Goal: Information Seeking & Learning: Learn about a topic

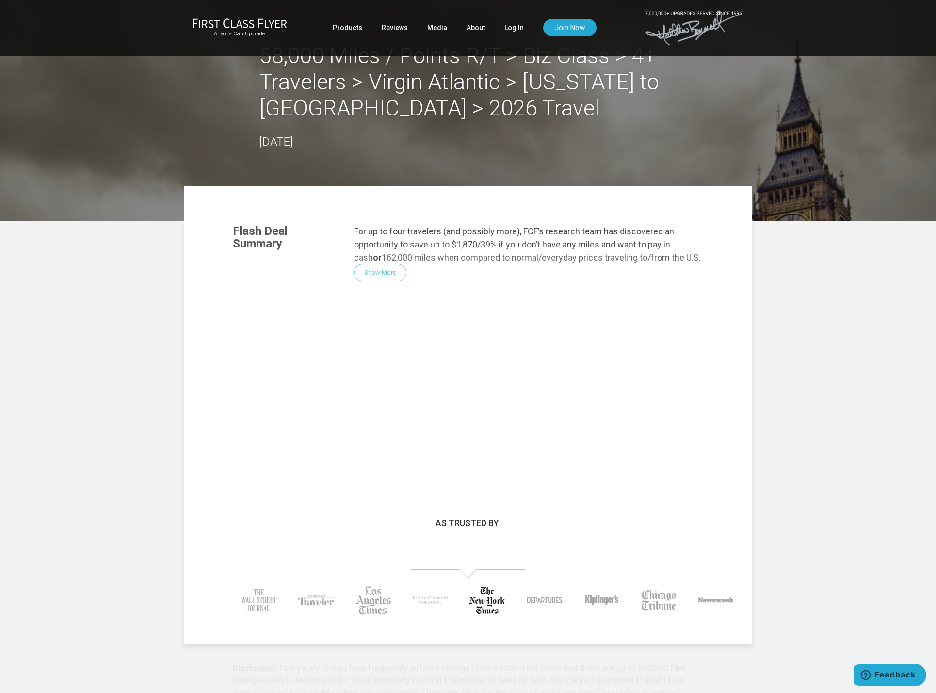
click at [382, 273] on div "Flash Deal Summary For up to four travelers (and possibly more), FCF’s research…" at bounding box center [468, 347] width 490 height 264
click at [513, 28] on link "Log In" at bounding box center [513, 27] width 19 height 17
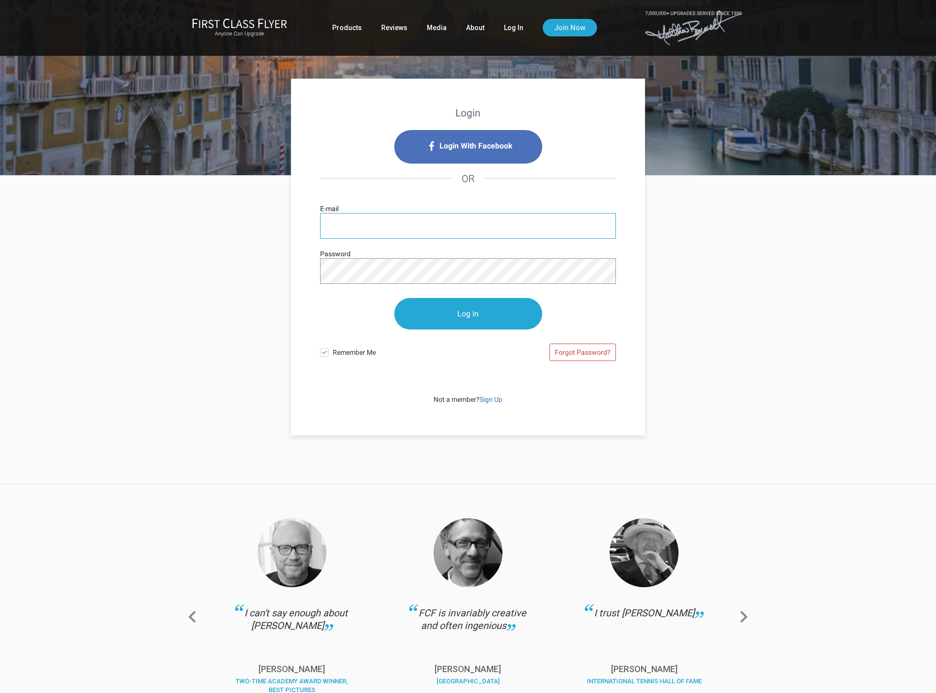
type input "kjmckerr@me.com"
click at [468, 313] on input "Log In" at bounding box center [468, 314] width 148 height 32
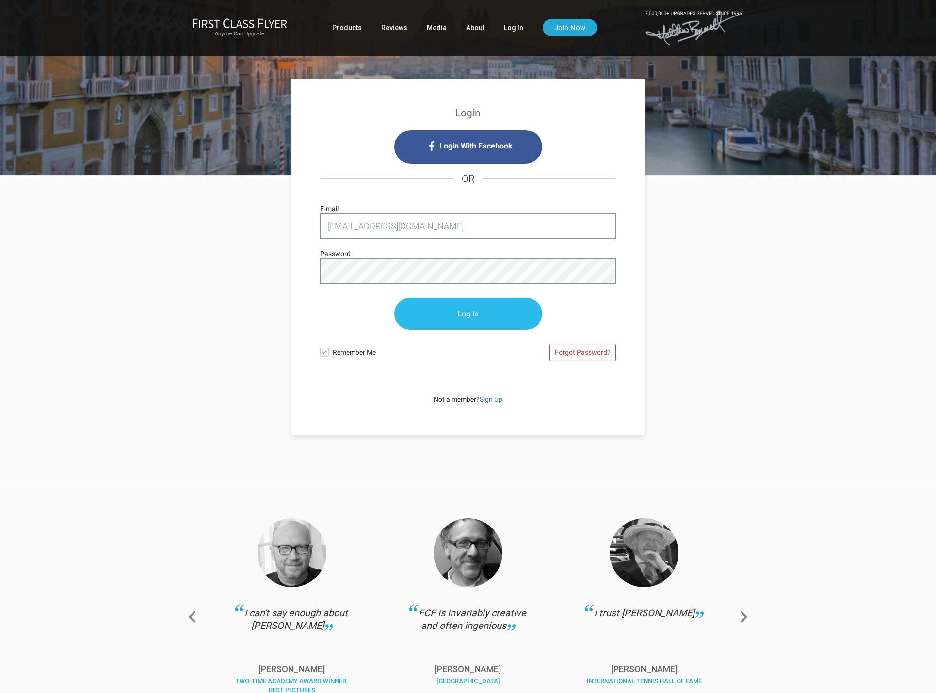
click at [448, 314] on input "Log In" at bounding box center [468, 314] width 148 height 32
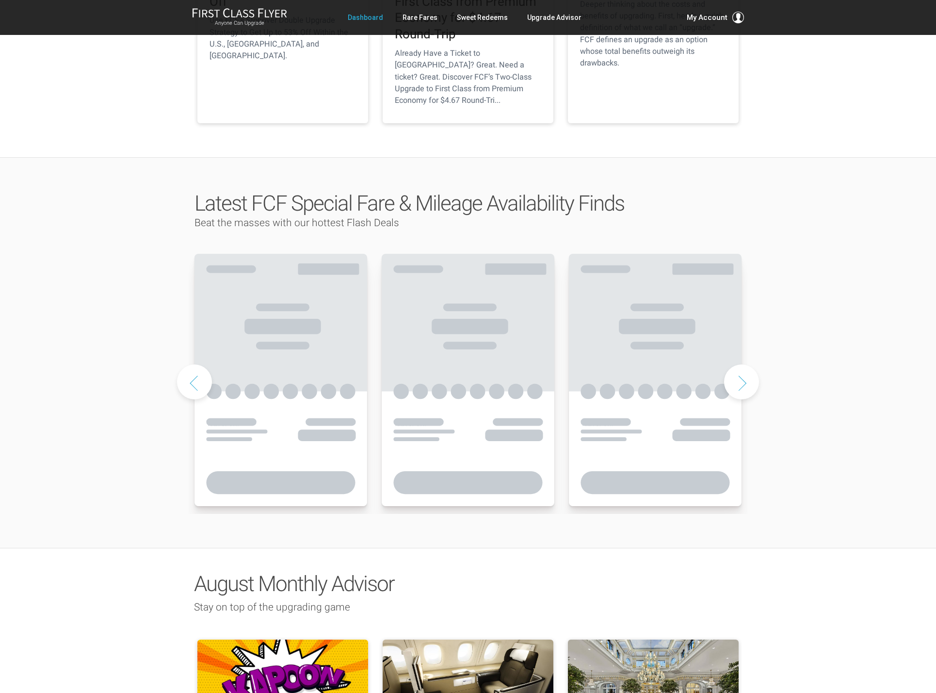
scroll to position [362, 0]
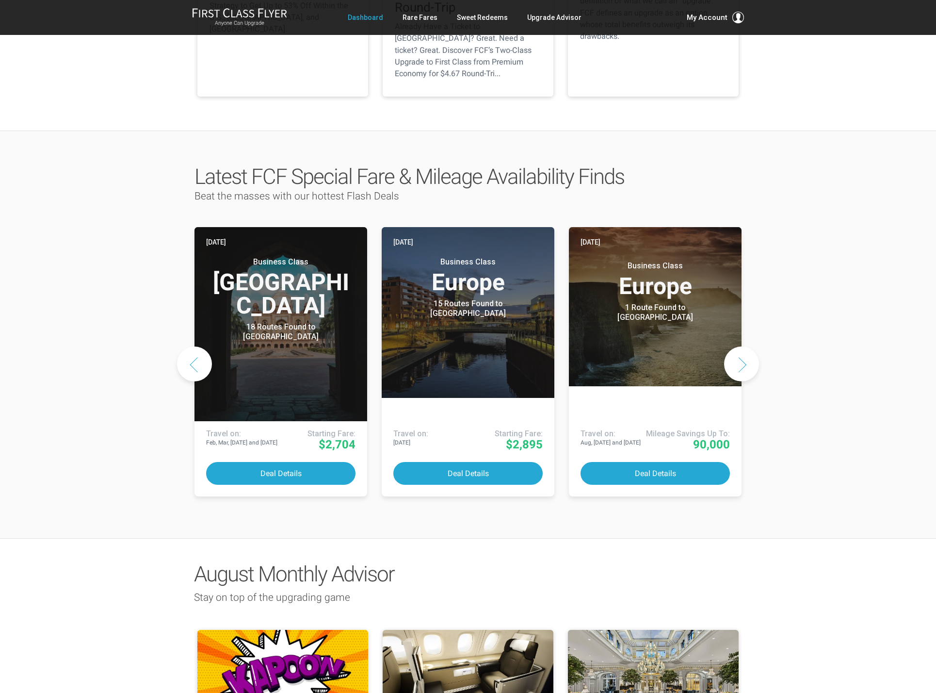
click at [741, 346] on button "Next slide" at bounding box center [741, 363] width 35 height 35
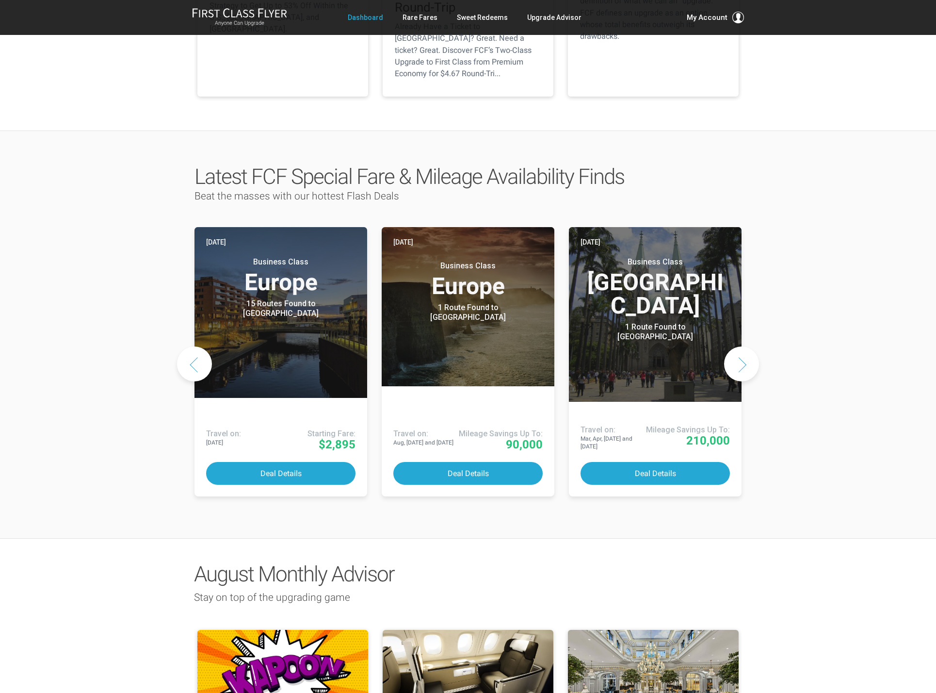
click at [741, 346] on button "Next slide" at bounding box center [741, 363] width 35 height 35
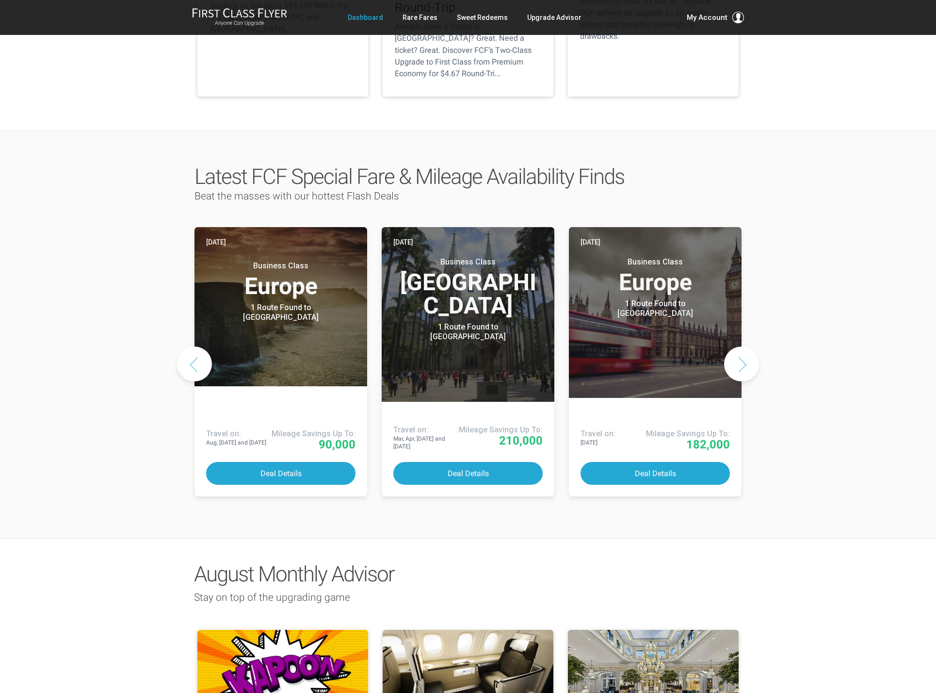
click at [741, 346] on button "Next slide" at bounding box center [741, 363] width 35 height 35
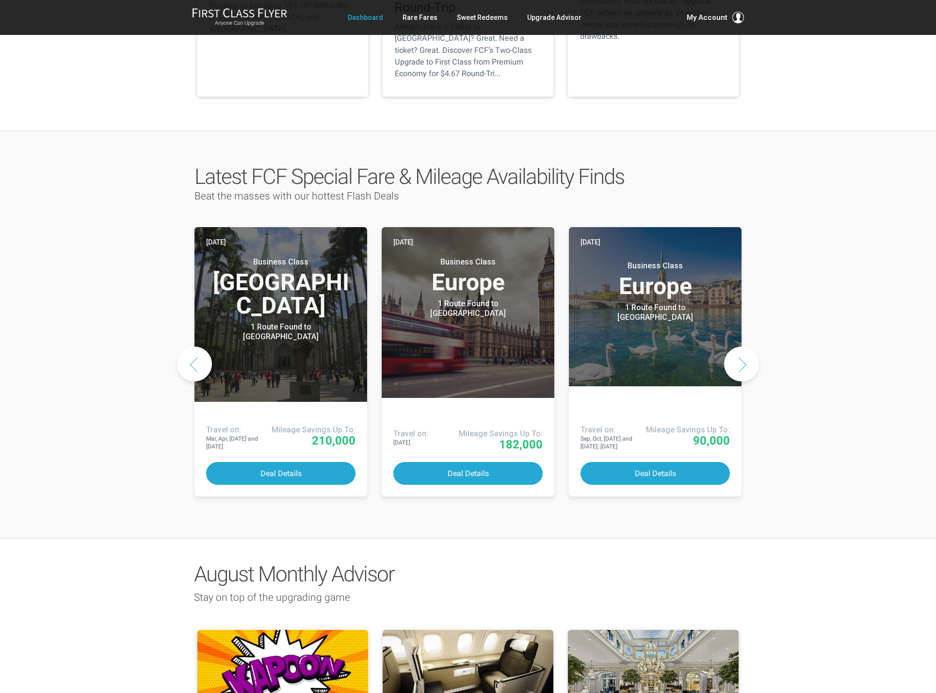
click at [741, 346] on button "Next slide" at bounding box center [741, 363] width 35 height 35
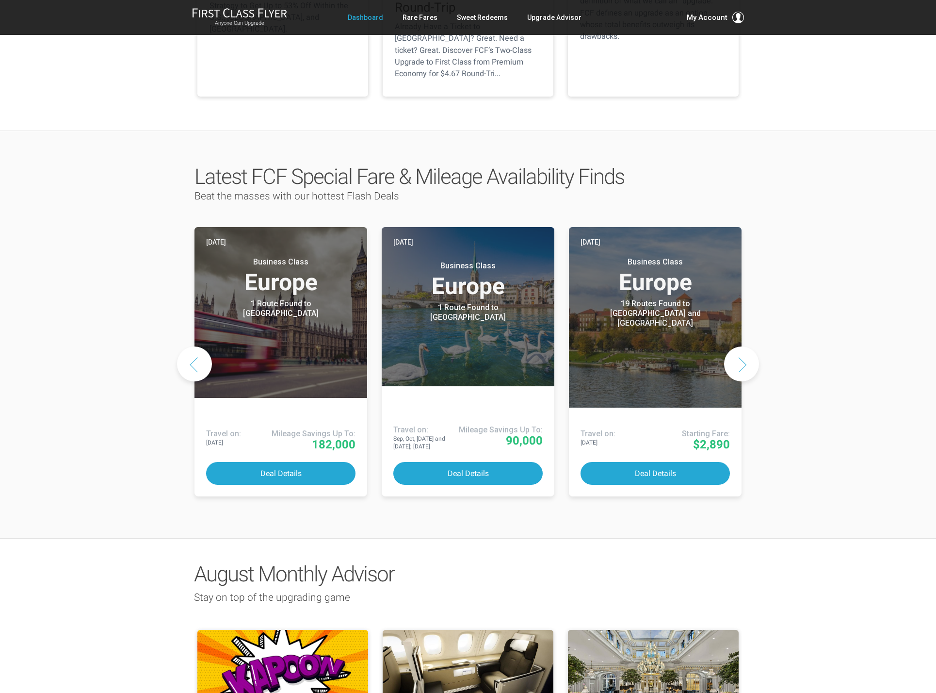
click at [741, 346] on button "Next slide" at bounding box center [741, 363] width 35 height 35
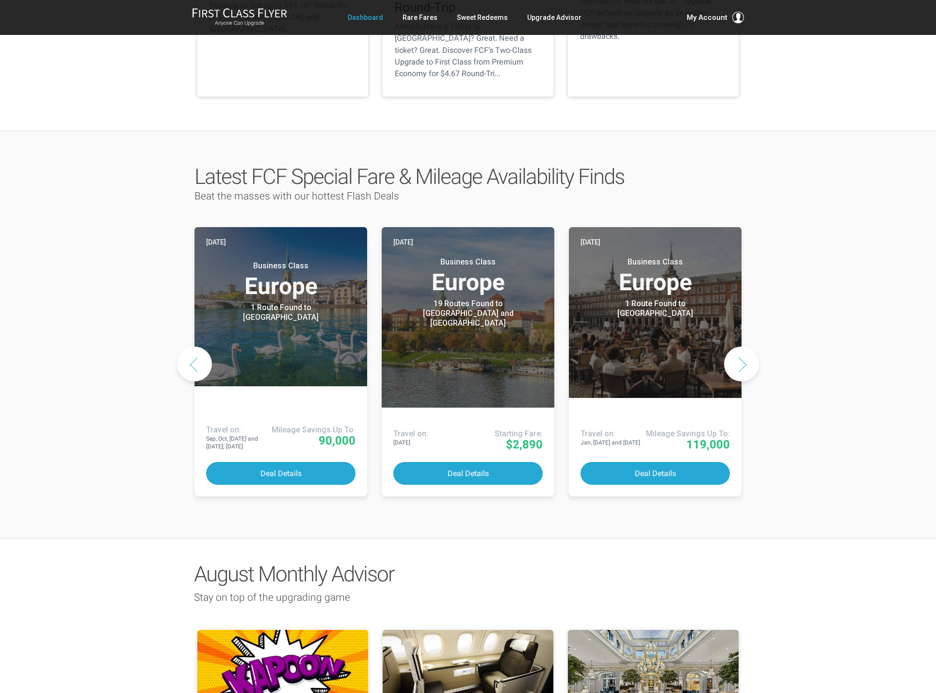
click at [741, 346] on button "Next slide" at bounding box center [741, 363] width 35 height 35
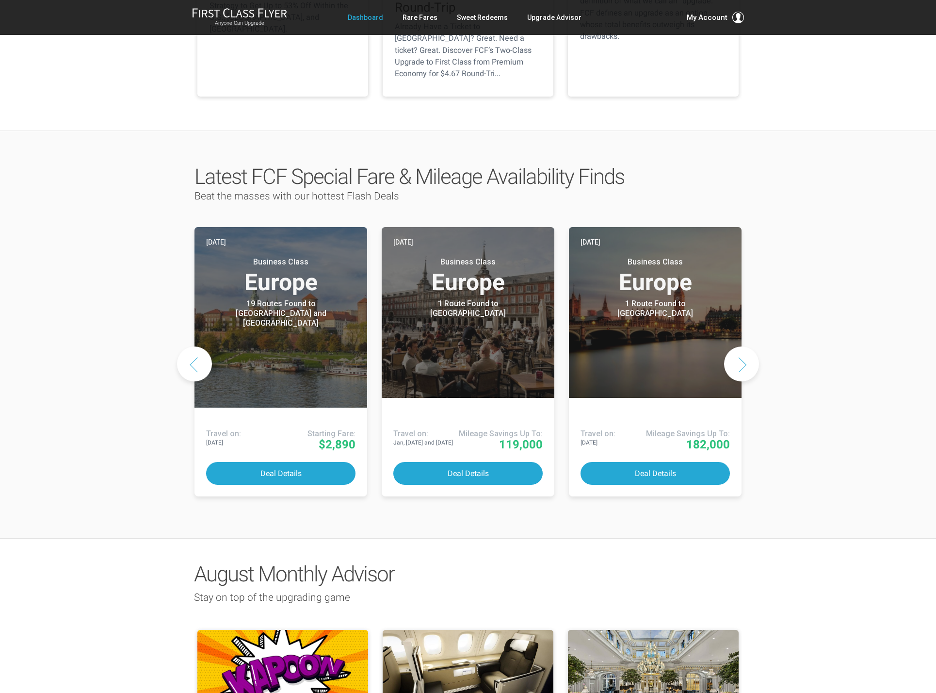
click at [741, 346] on button "Next slide" at bounding box center [741, 363] width 35 height 35
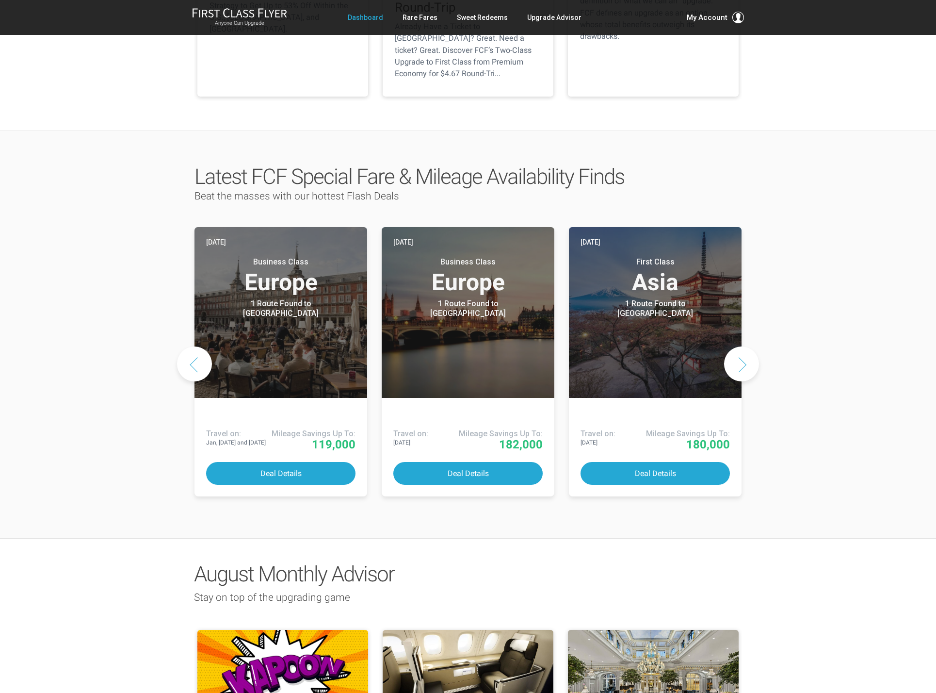
click at [741, 346] on button "Next slide" at bounding box center [741, 363] width 35 height 35
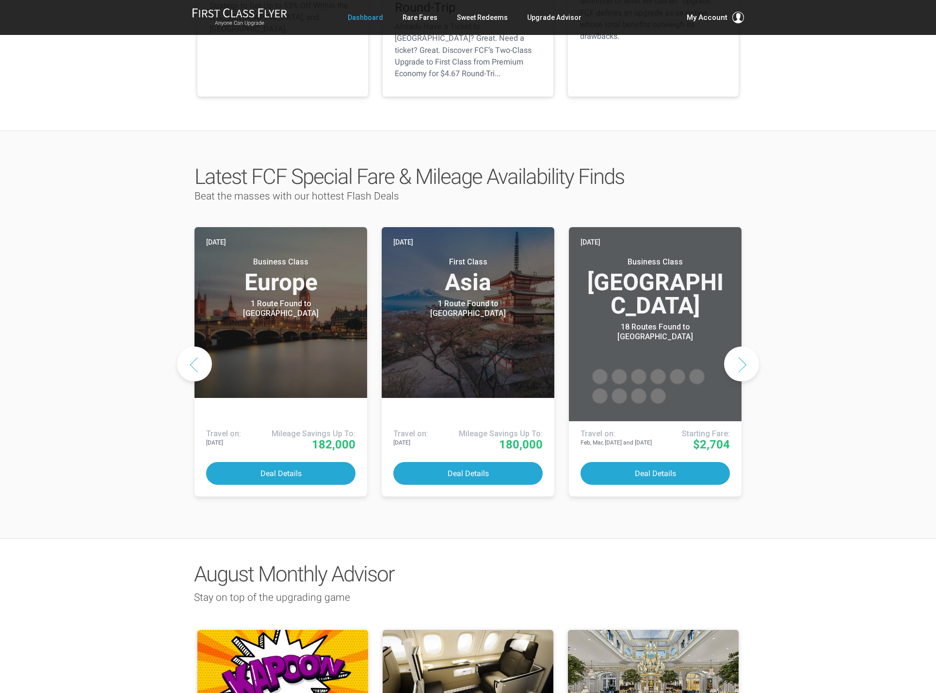
click at [741, 346] on button "Next slide" at bounding box center [741, 363] width 35 height 35
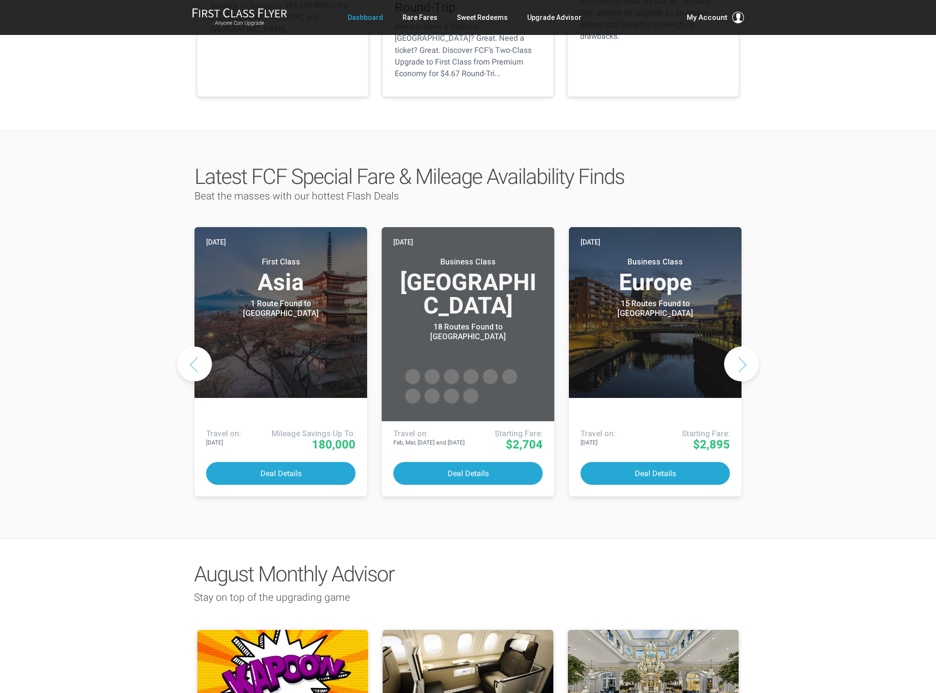
click at [741, 346] on button "Next slide" at bounding box center [741, 363] width 35 height 35
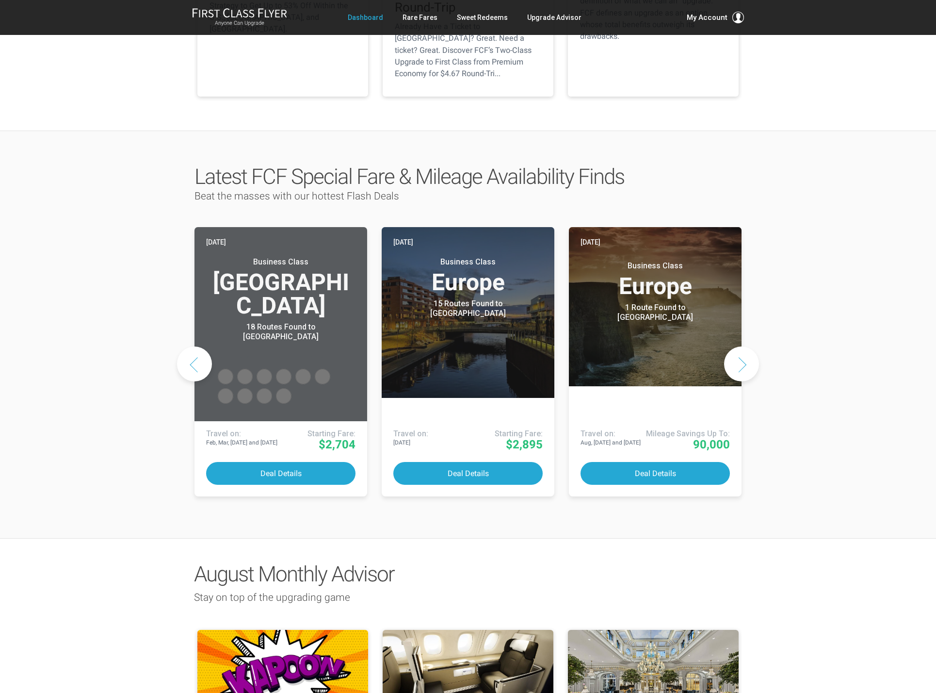
click at [742, 346] on button "Next slide" at bounding box center [741, 363] width 35 height 35
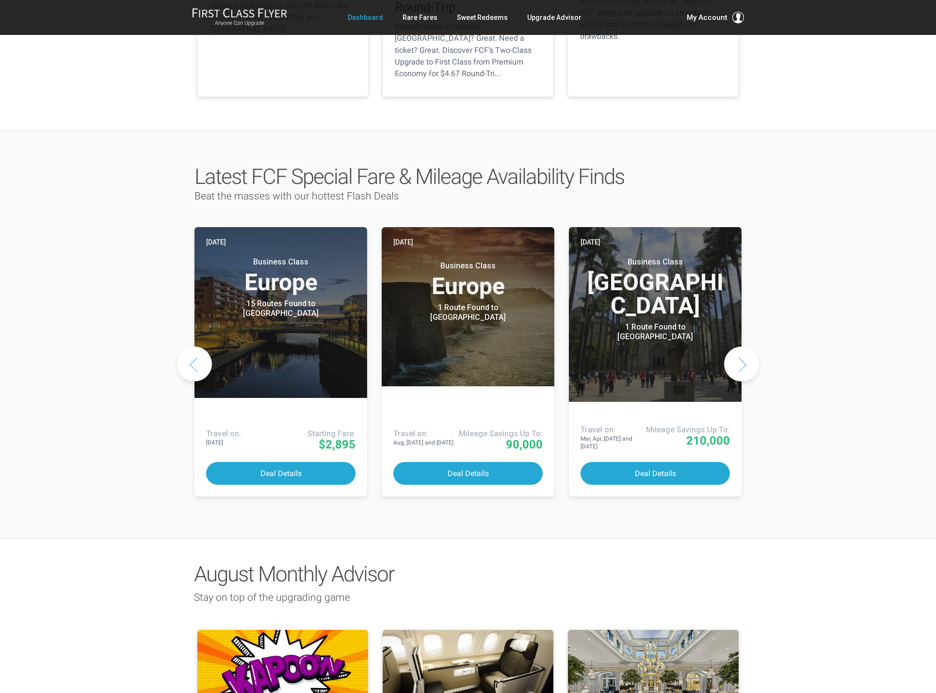
click at [744, 346] on button "Next slide" at bounding box center [741, 363] width 35 height 35
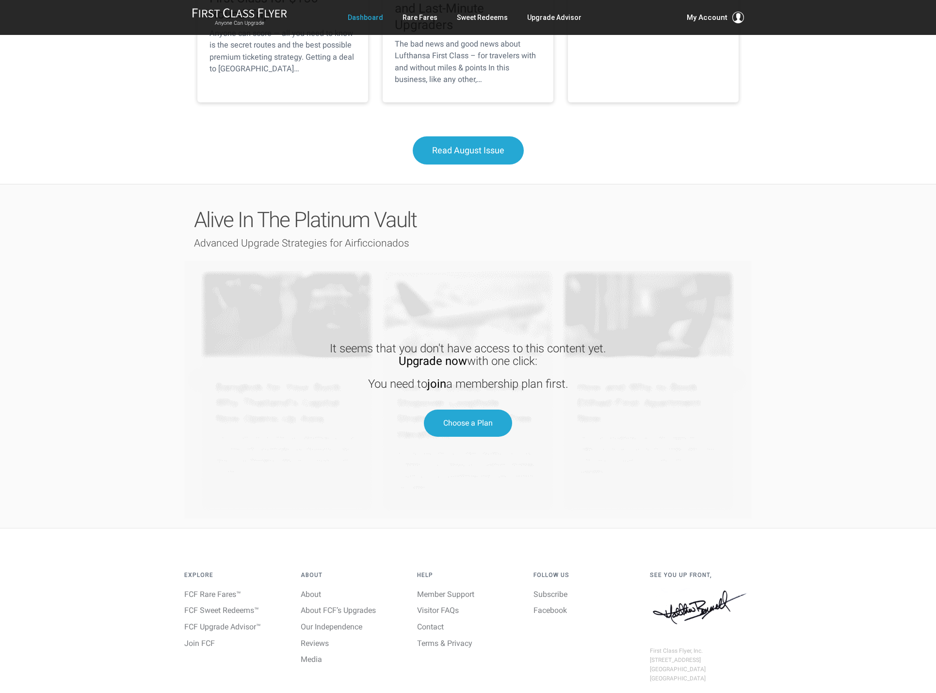
scroll to position [1197, 0]
click at [489, 16] on link "Sweet Redeems" at bounding box center [482, 17] width 51 height 17
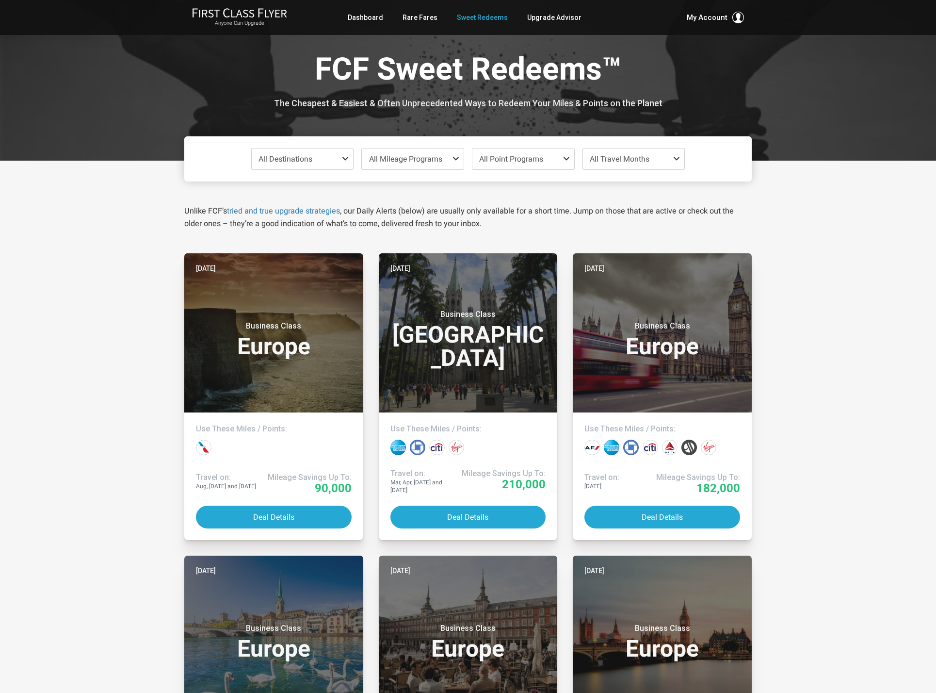
click at [345, 156] on span at bounding box center [348, 159] width 12 height 8
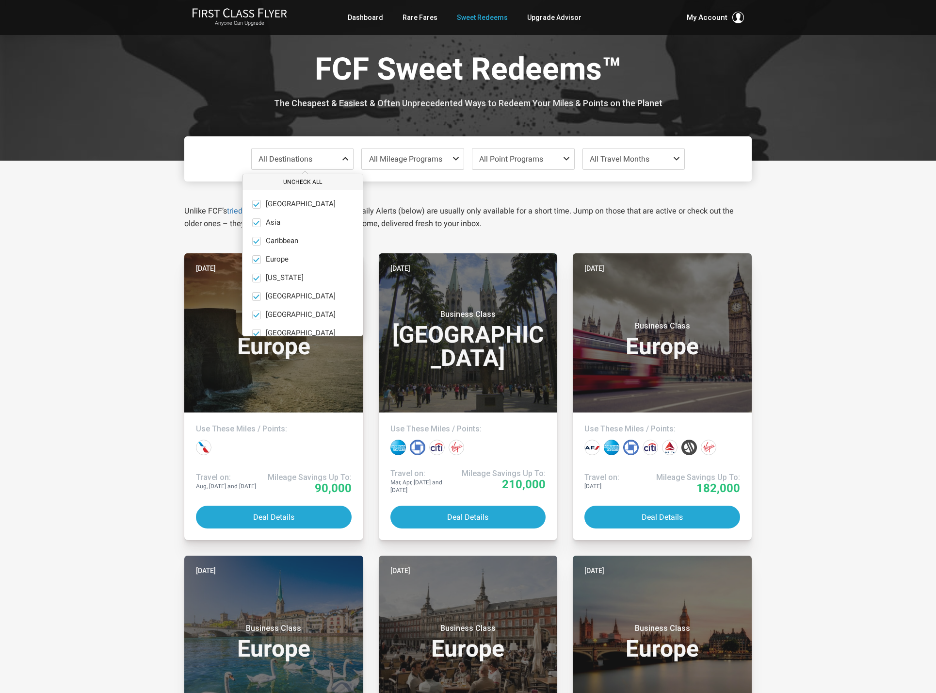
click at [293, 182] on button "Uncheck All" at bounding box center [303, 182] width 120 height 16
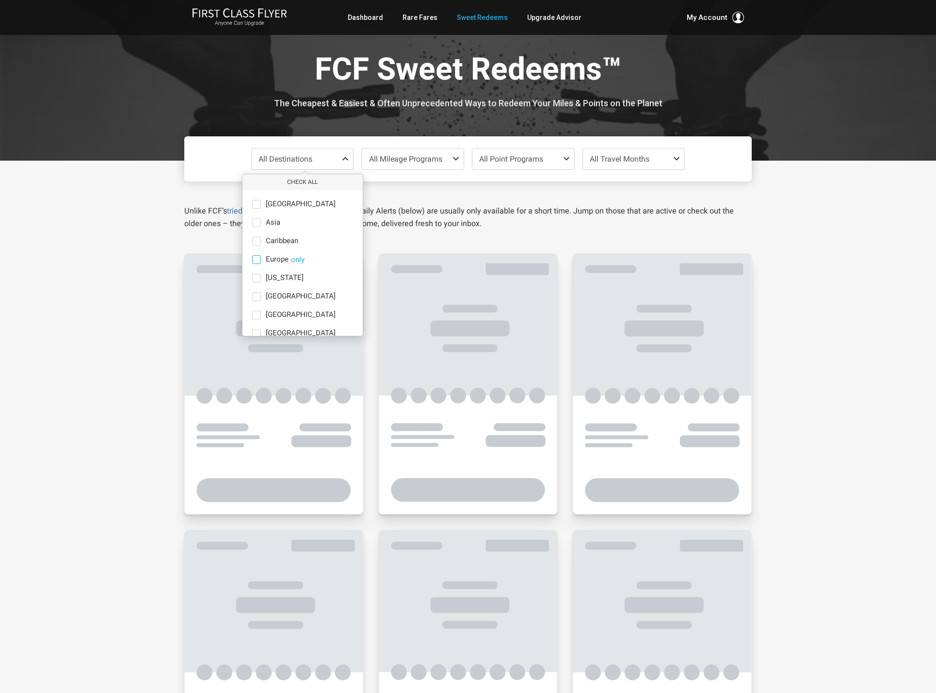
click at [258, 260] on span at bounding box center [256, 259] width 9 height 9
click at [0, 0] on input "Europe only" at bounding box center [0, 0] width 0 height 0
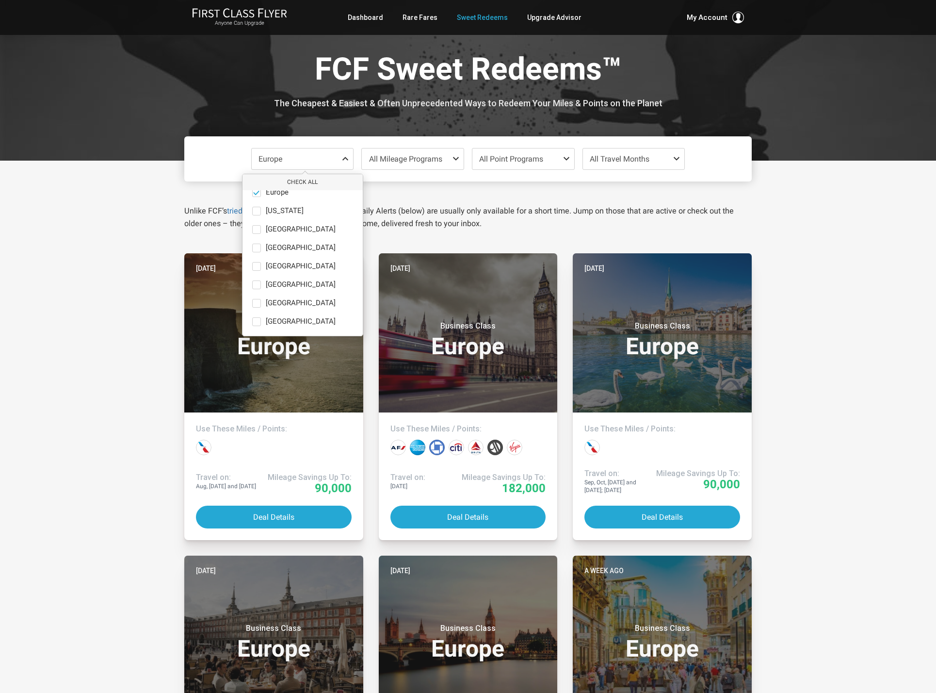
click at [677, 158] on span at bounding box center [679, 159] width 12 height 8
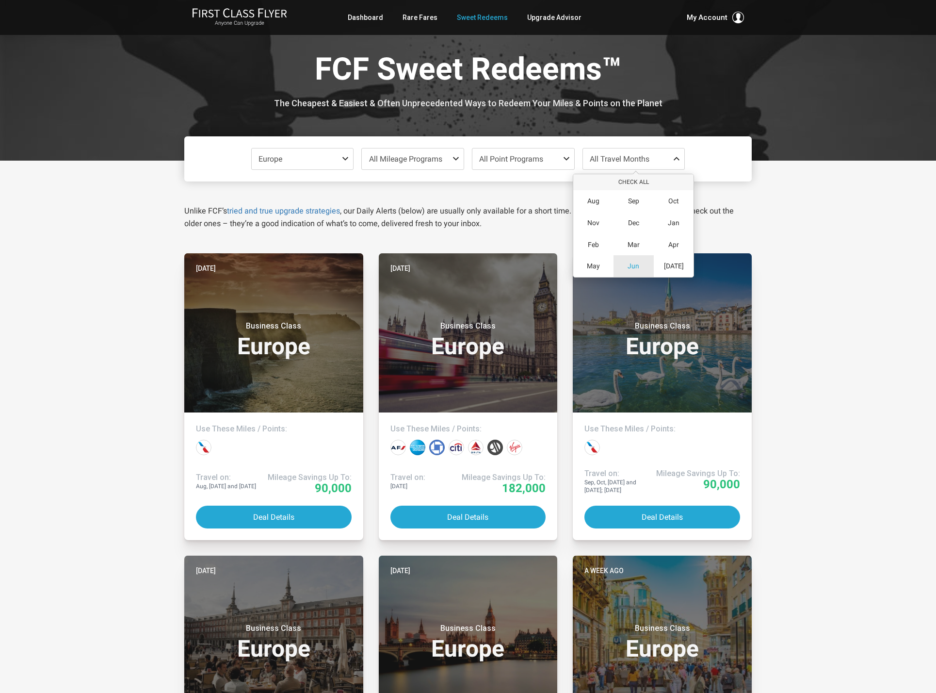
click at [632, 264] on span "Jun" at bounding box center [634, 266] width 12 height 8
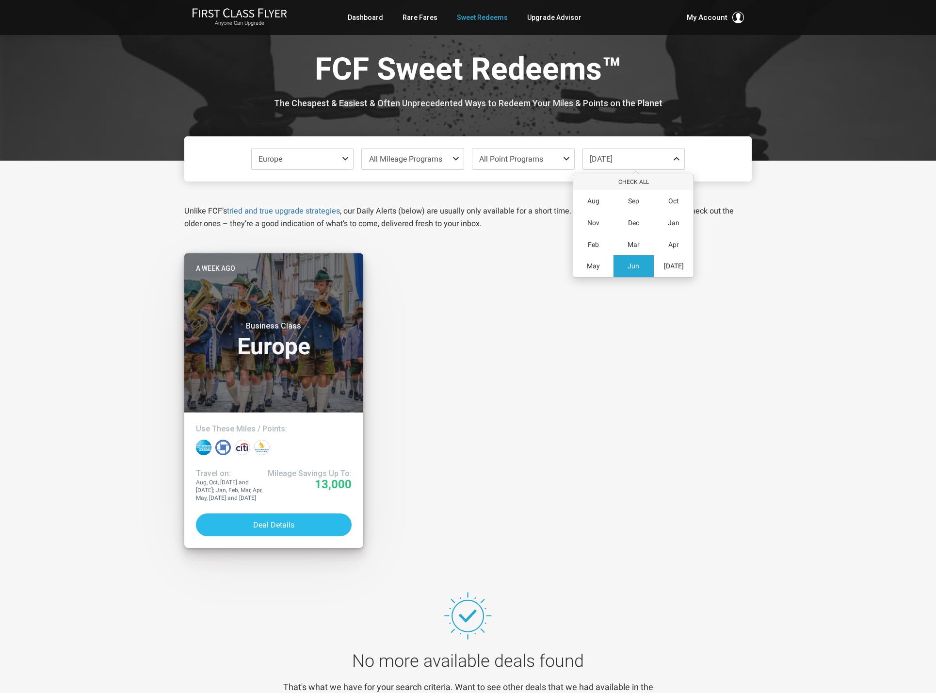
click at [255, 521] on button "Deal Details" at bounding box center [274, 524] width 156 height 23
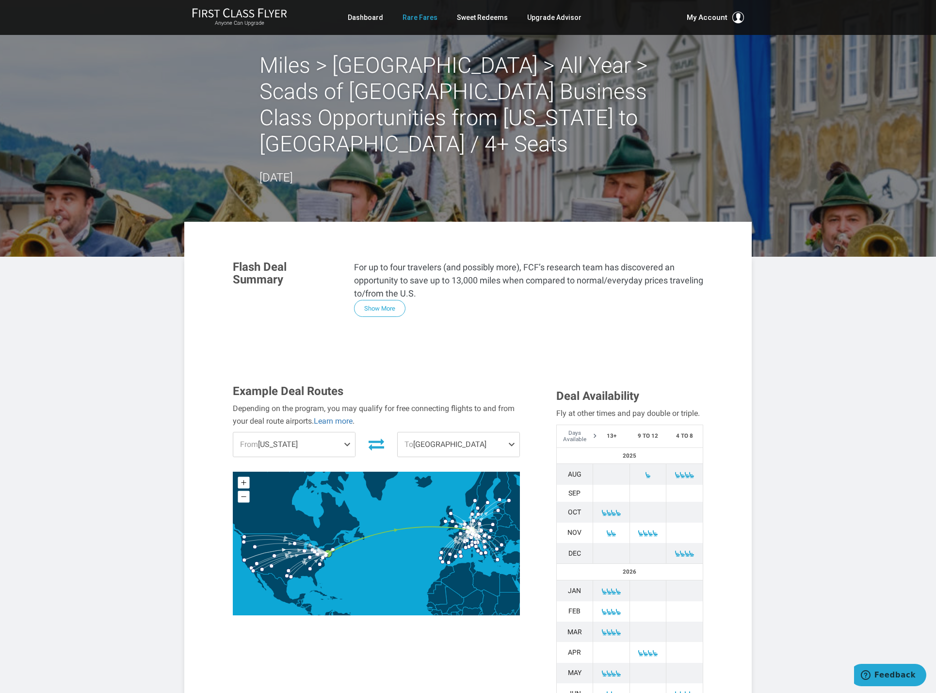
click at [414, 18] on link "Rare Fares" at bounding box center [420, 17] width 35 height 17
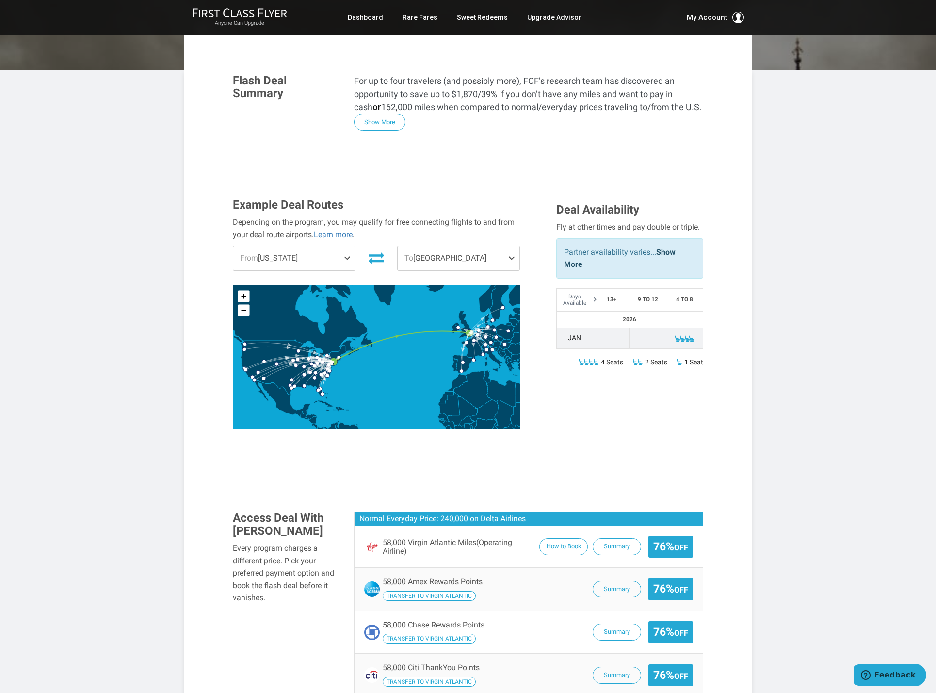
scroll to position [163, 0]
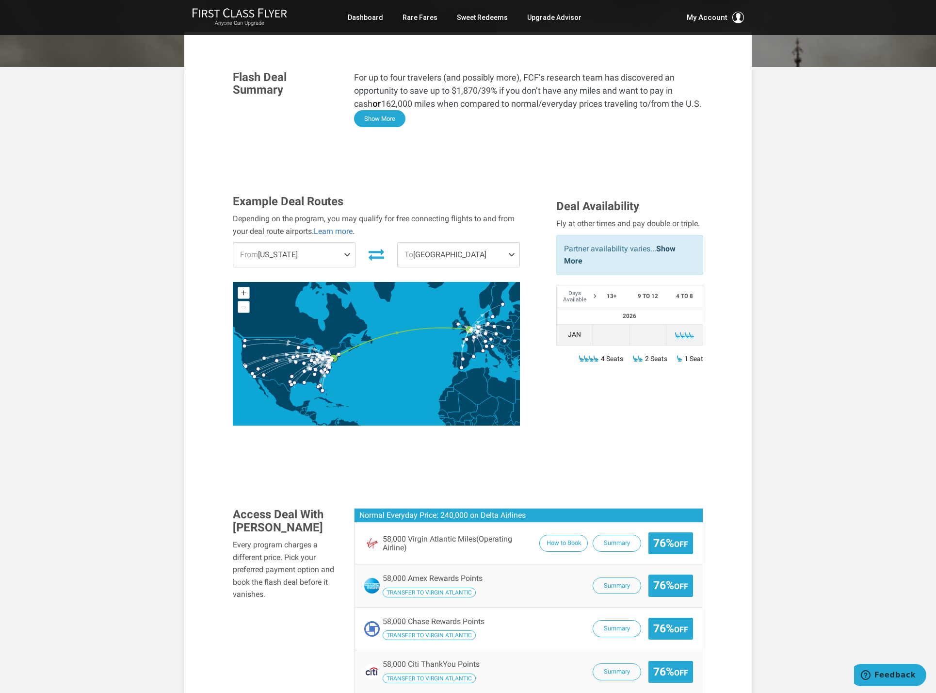
click at [390, 120] on button "Show More" at bounding box center [379, 118] width 51 height 17
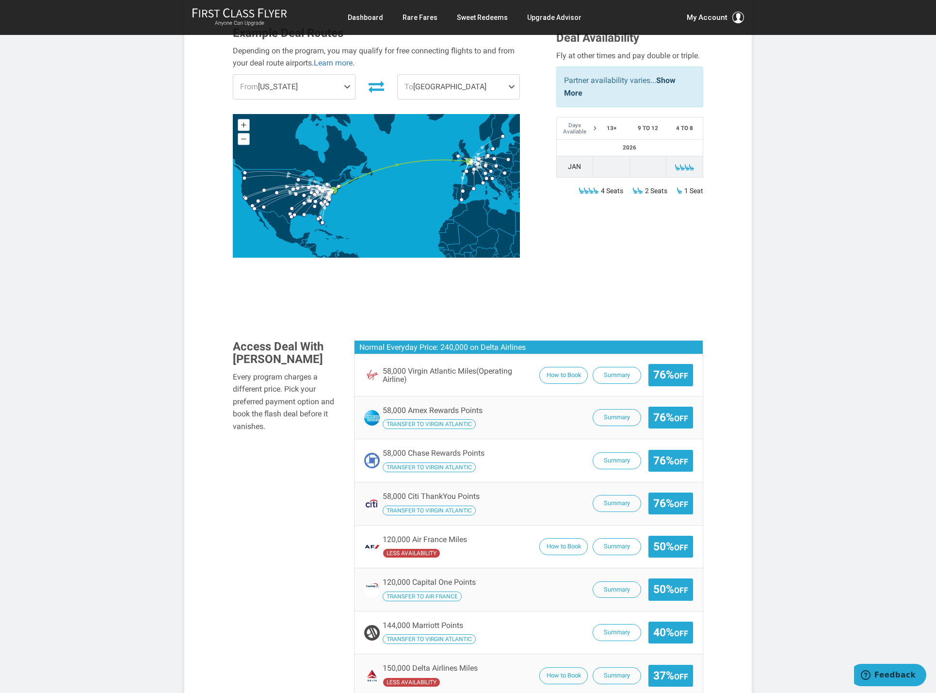
scroll to position [703, 0]
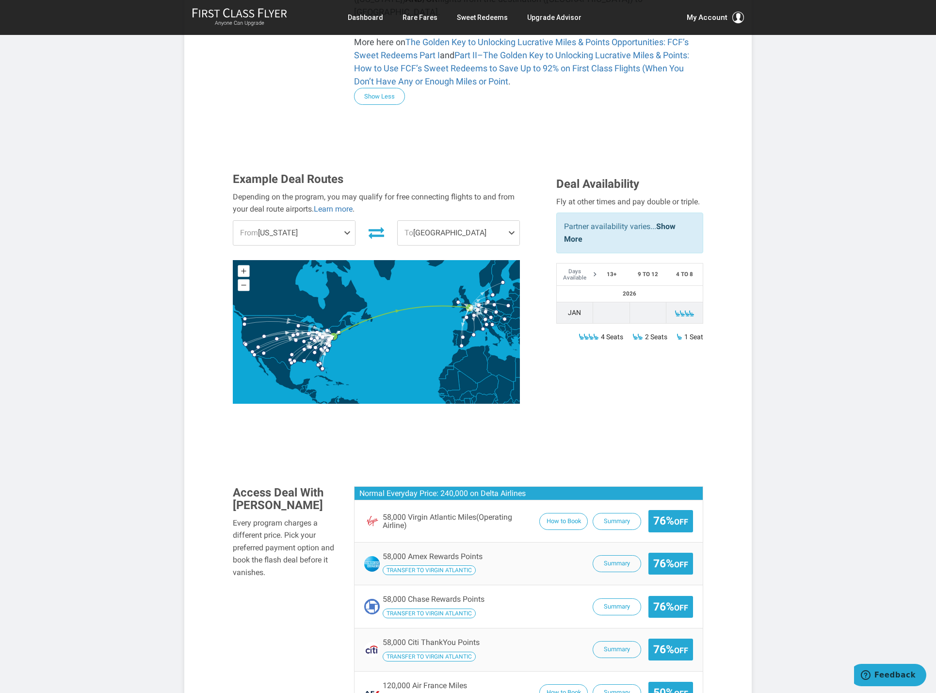
click at [611, 220] on p "Partner availability varies... Show More" at bounding box center [629, 232] width 131 height 25
click at [665, 222] on link "Show More" at bounding box center [620, 233] width 112 height 22
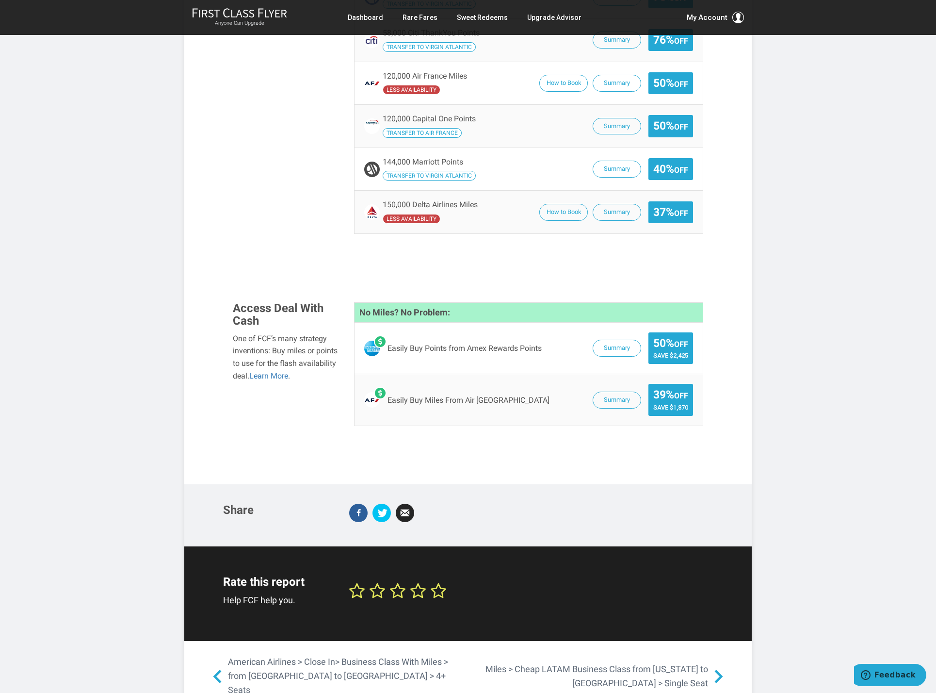
scroll to position [1323, 0]
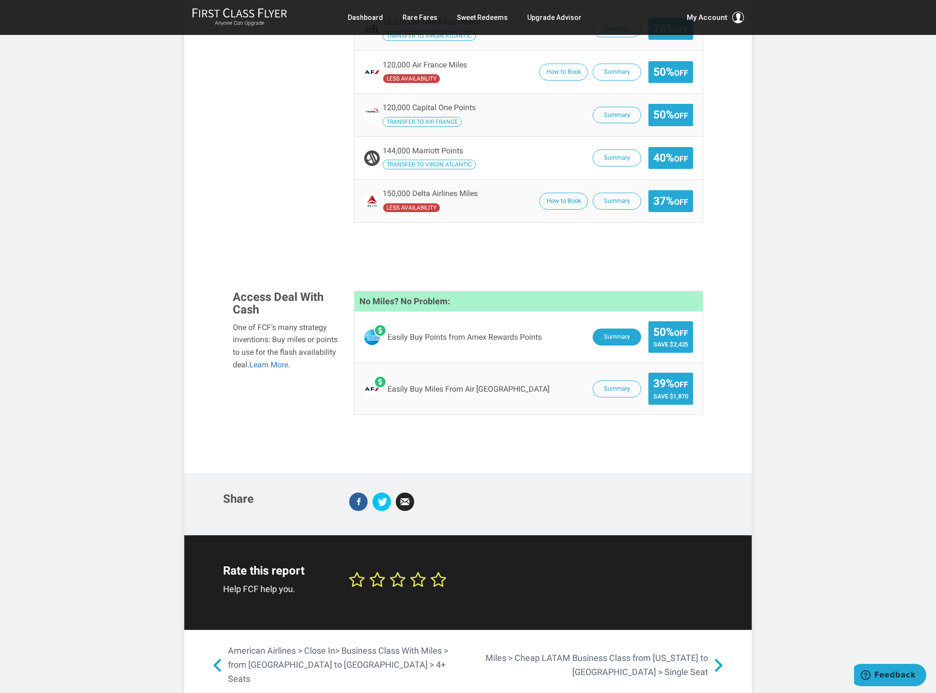
click at [618, 328] on button "Summary" at bounding box center [617, 336] width 49 height 17
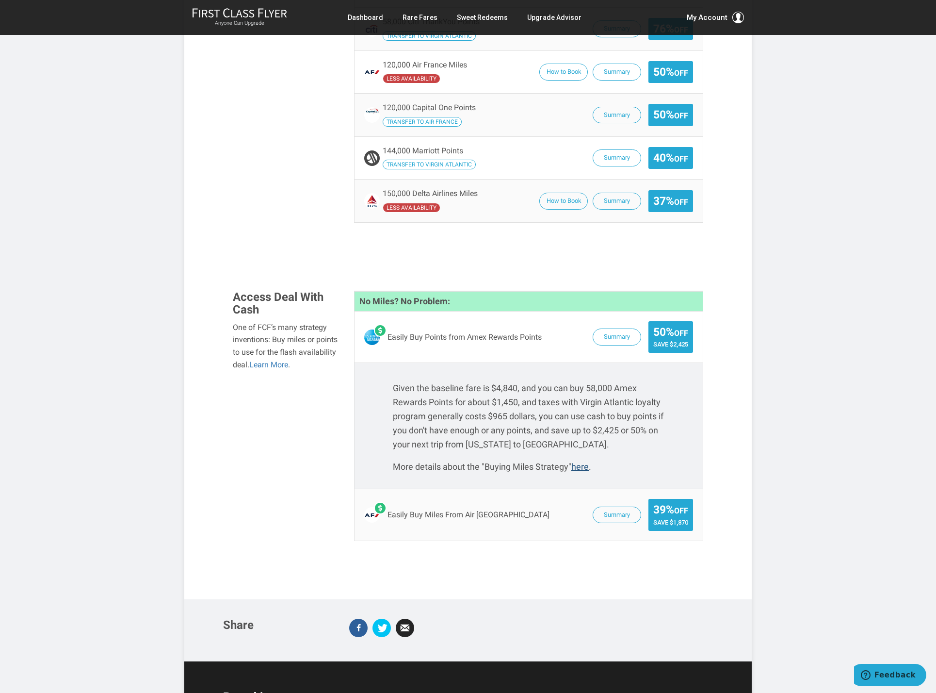
click at [584, 461] on link "here" at bounding box center [579, 466] width 17 height 10
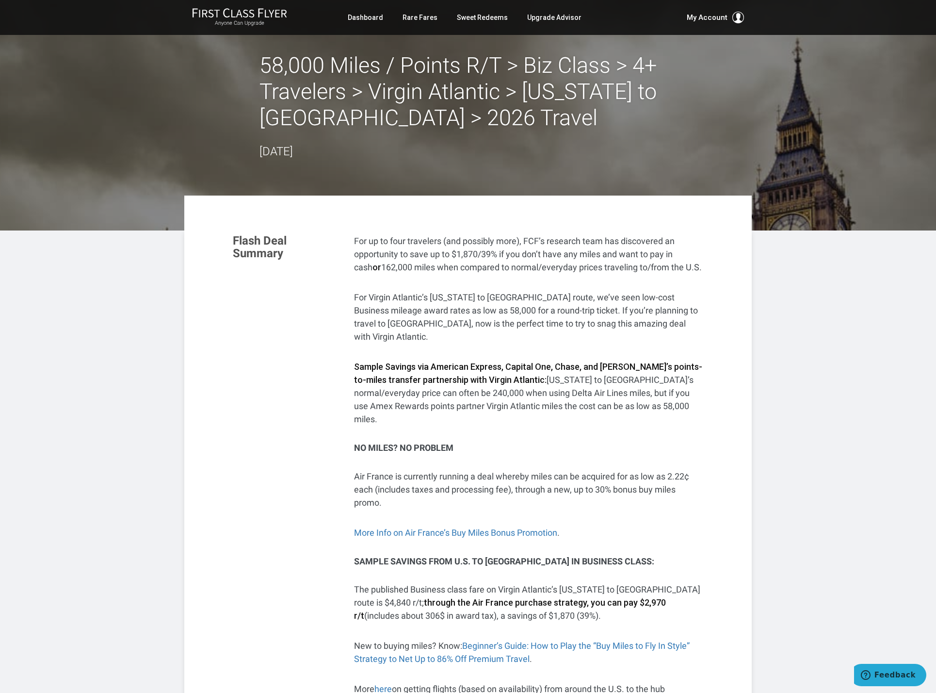
scroll to position [0, 0]
